Goal: Transaction & Acquisition: Purchase product/service

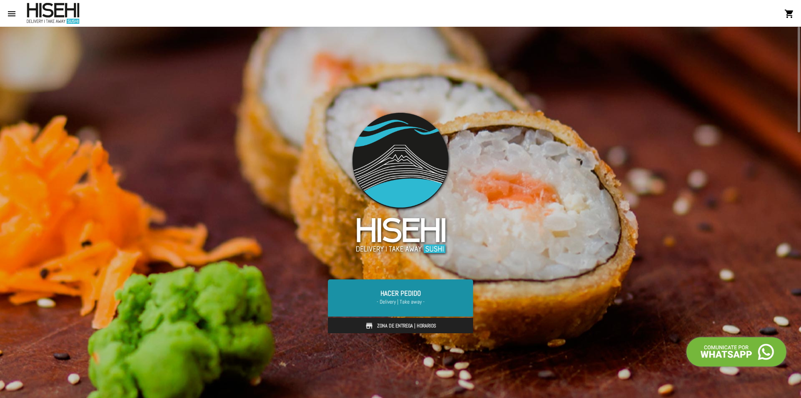
click at [418, 297] on link "Hacer Pedido - Delivery | Take away -" at bounding box center [400, 297] width 145 height 37
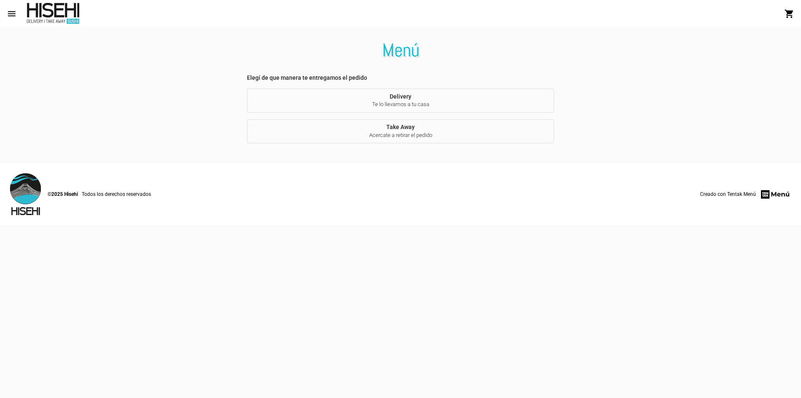
click at [429, 99] on button "Delivery Te lo llevamos a tu casa" at bounding box center [400, 100] width 307 height 24
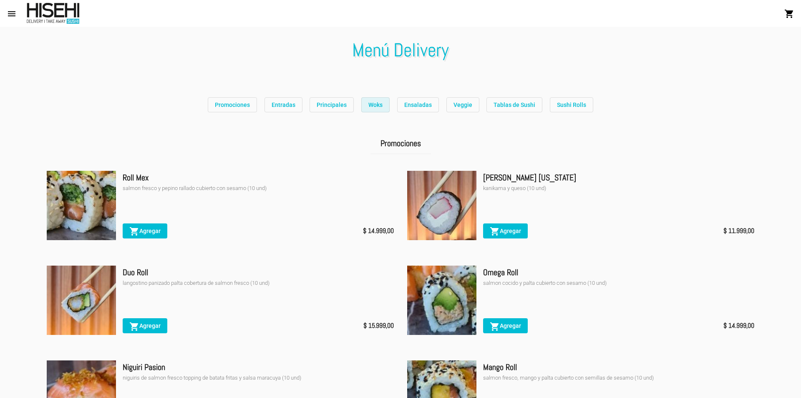
click at [371, 101] on span "Woks" at bounding box center [376, 104] width 14 height 7
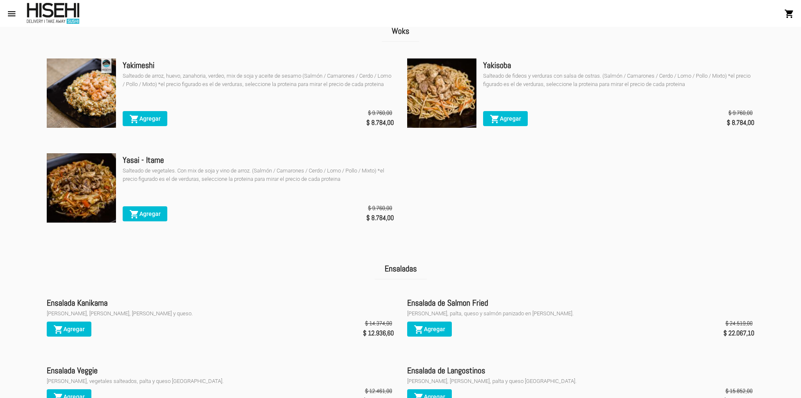
click at [98, 182] on img at bounding box center [81, 187] width 69 height 69
click at [176, 183] on div "Salteado de vegetales. Con mix de soja y vino de arroz. (Salmón / Camarones / C…" at bounding box center [258, 175] width 271 height 17
click at [23, 17] on div "Menú Delivery" at bounding box center [63, 13] width 86 height 21
click at [13, 14] on mat-icon "menu" at bounding box center [12, 14] width 10 height 10
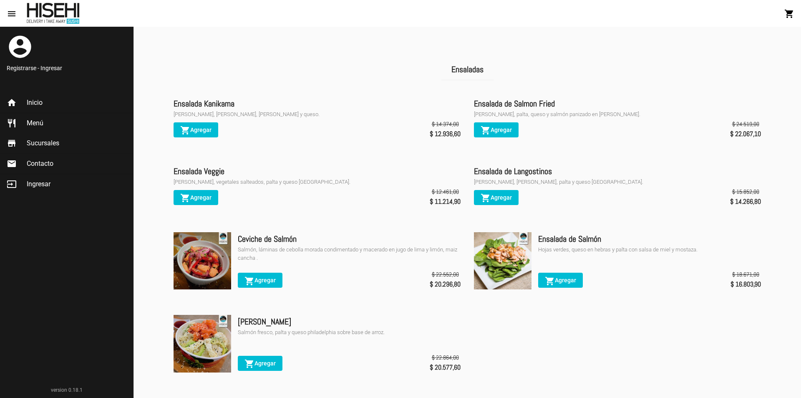
click at [42, 167] on span "Contacto" at bounding box center [40, 163] width 27 height 8
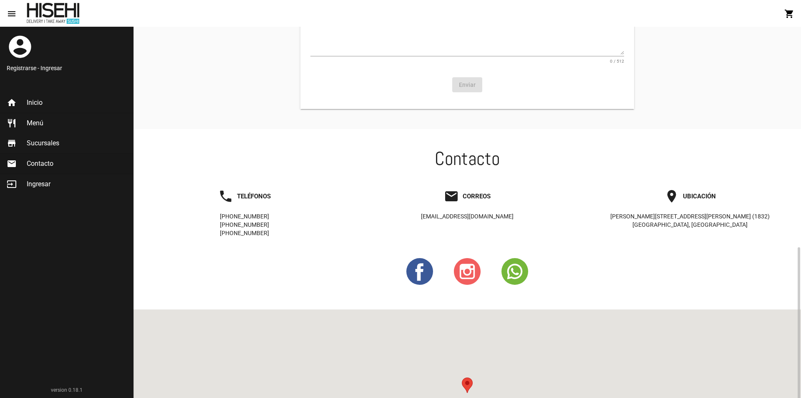
scroll to position [250, 0]
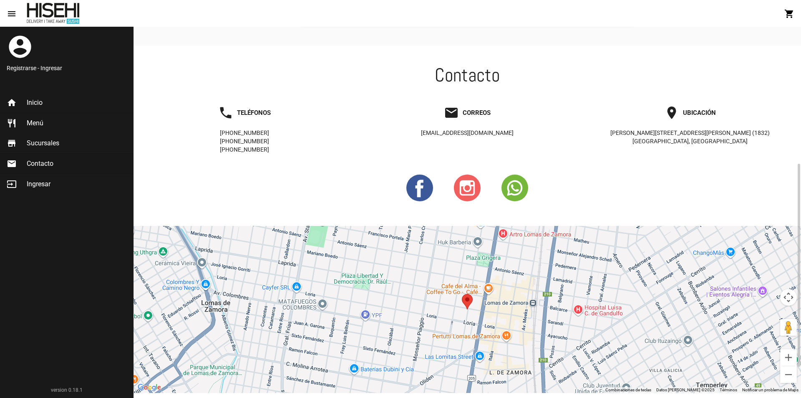
click at [518, 184] on circle at bounding box center [515, 187] width 27 height 27
